Goal: Information Seeking & Learning: Learn about a topic

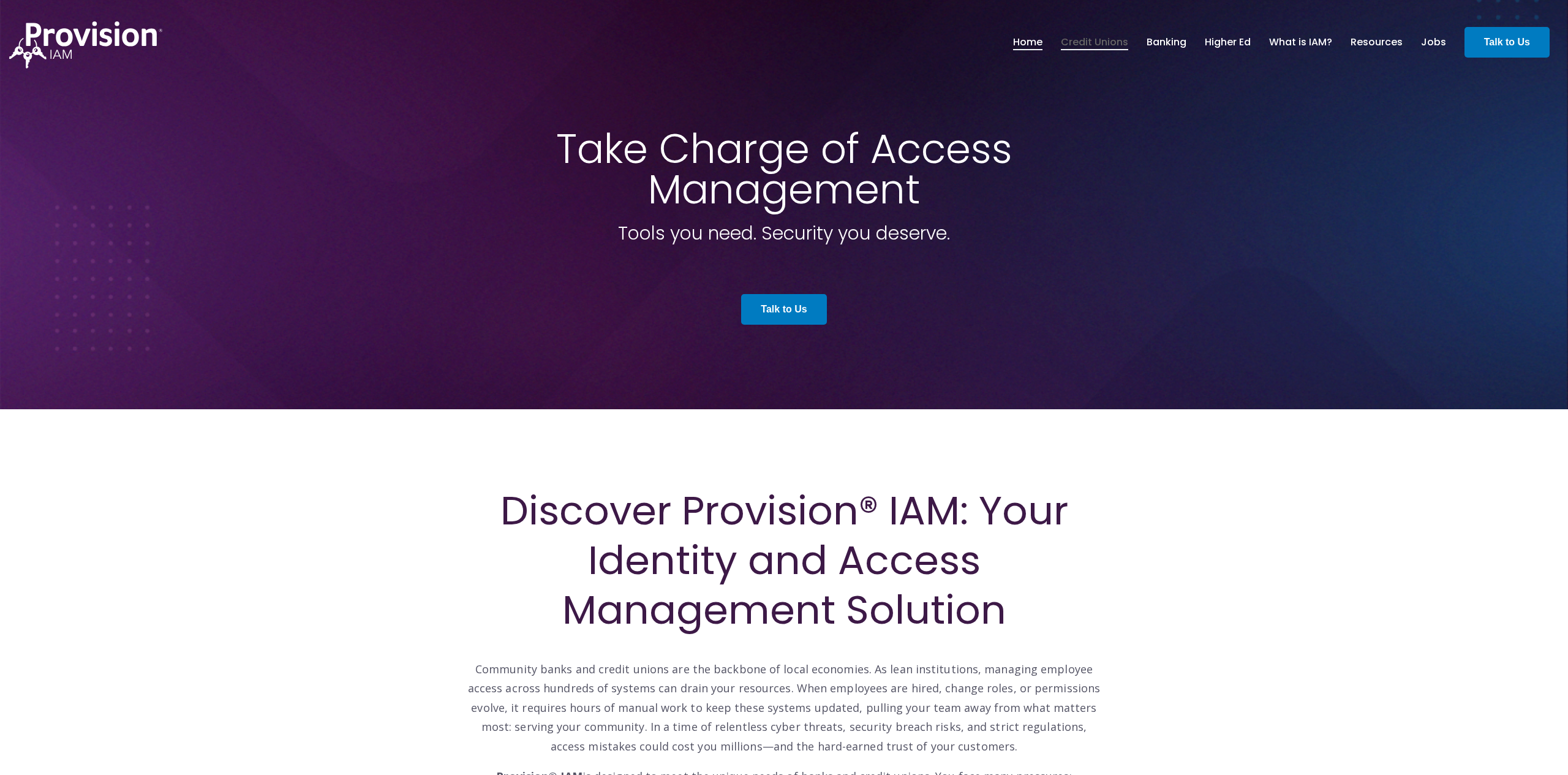
click at [1105, 42] on link "Credit Unions" at bounding box center [1095, 42] width 67 height 21
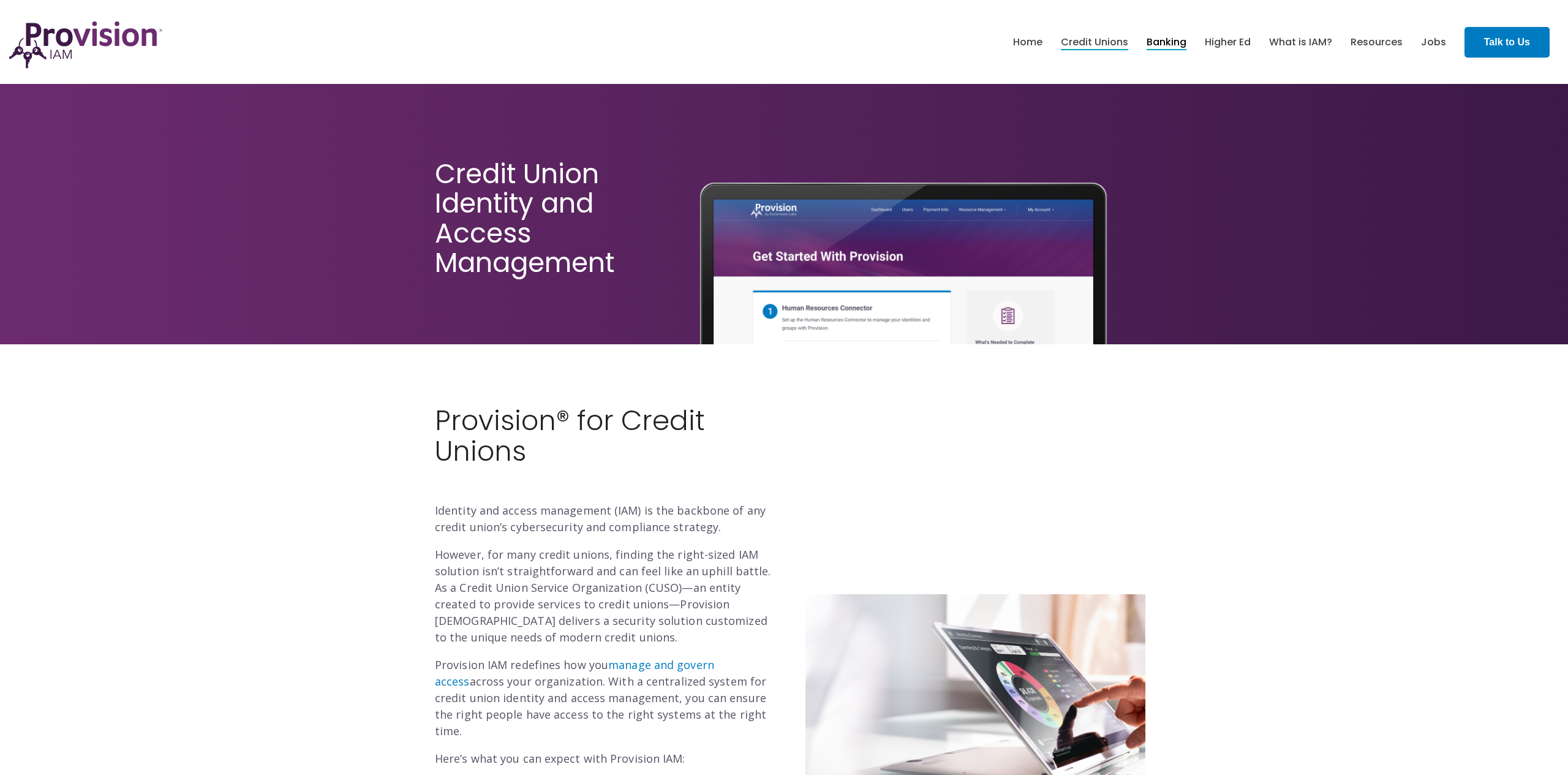
click at [1169, 44] on link "Banking" at bounding box center [1166, 42] width 40 height 21
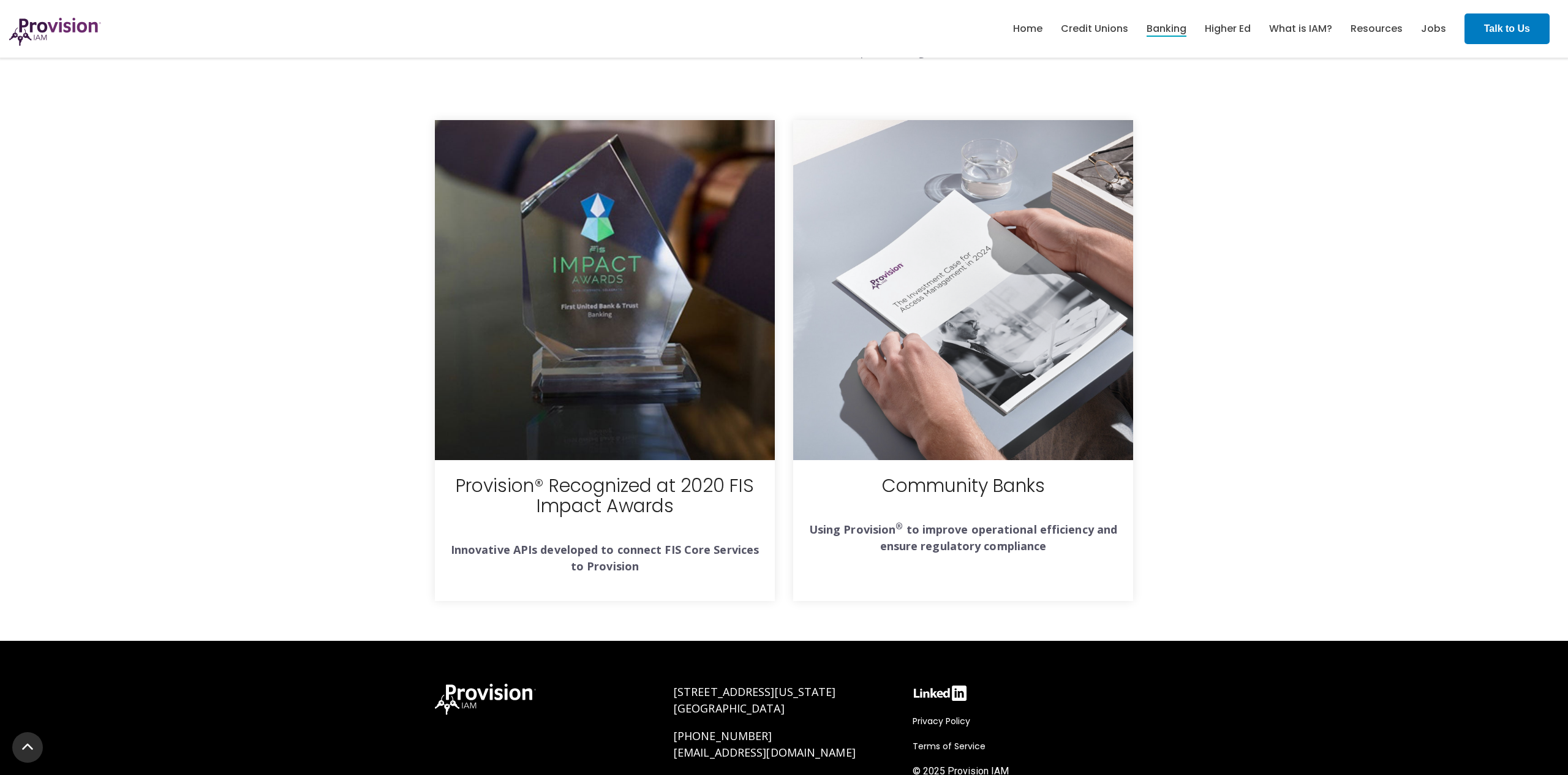
scroll to position [3093, 0]
